Goal: Transaction & Acquisition: Purchase product/service

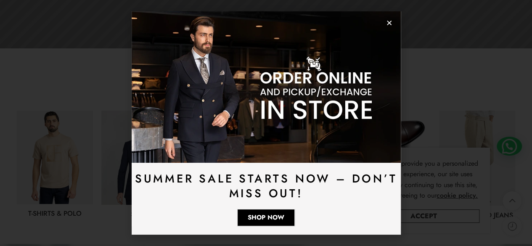
click at [389, 22] on use "Close" at bounding box center [389, 23] width 5 height 5
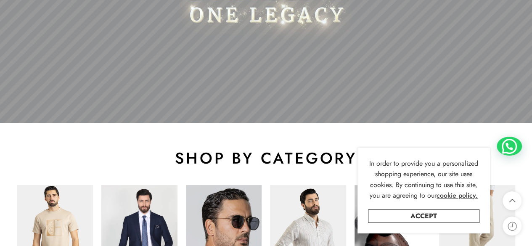
scroll to position [431, 0]
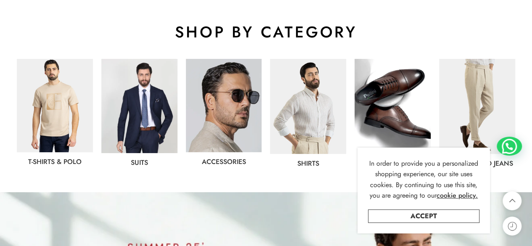
click at [149, 120] on img at bounding box center [139, 106] width 76 height 94
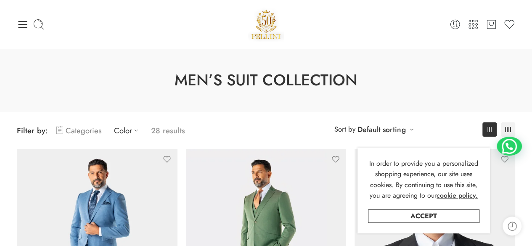
click at [69, 130] on link "Categories" at bounding box center [78, 131] width 45 height 20
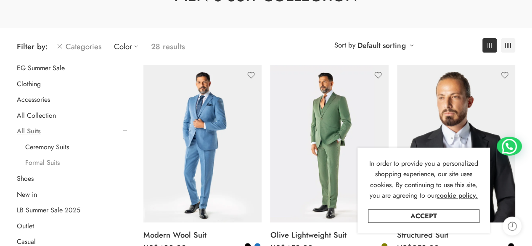
scroll to position [126, 0]
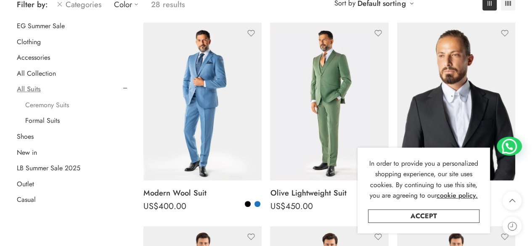
click at [48, 106] on link "Ceremony Suits" at bounding box center [47, 105] width 44 height 8
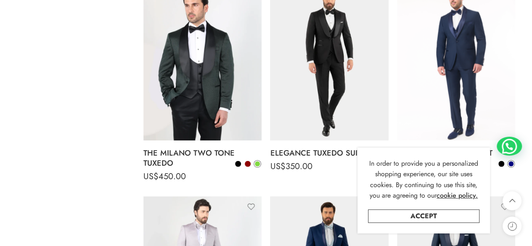
scroll to position [949, 0]
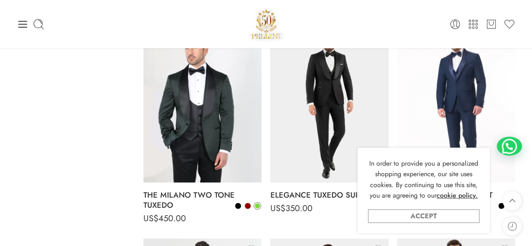
click at [427, 217] on link "Accept" at bounding box center [424, 216] width 112 height 13
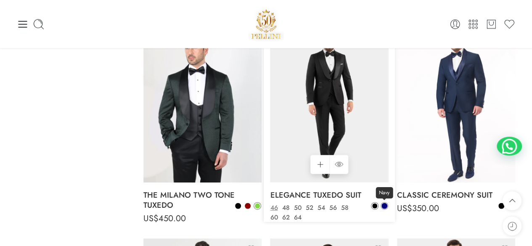
click at [385, 206] on span at bounding box center [385, 206] width 6 height 6
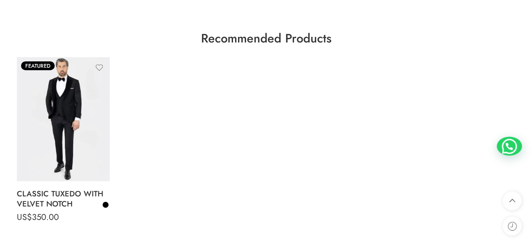
scroll to position [1412, 0]
